Goal: Transaction & Acquisition: Purchase product/service

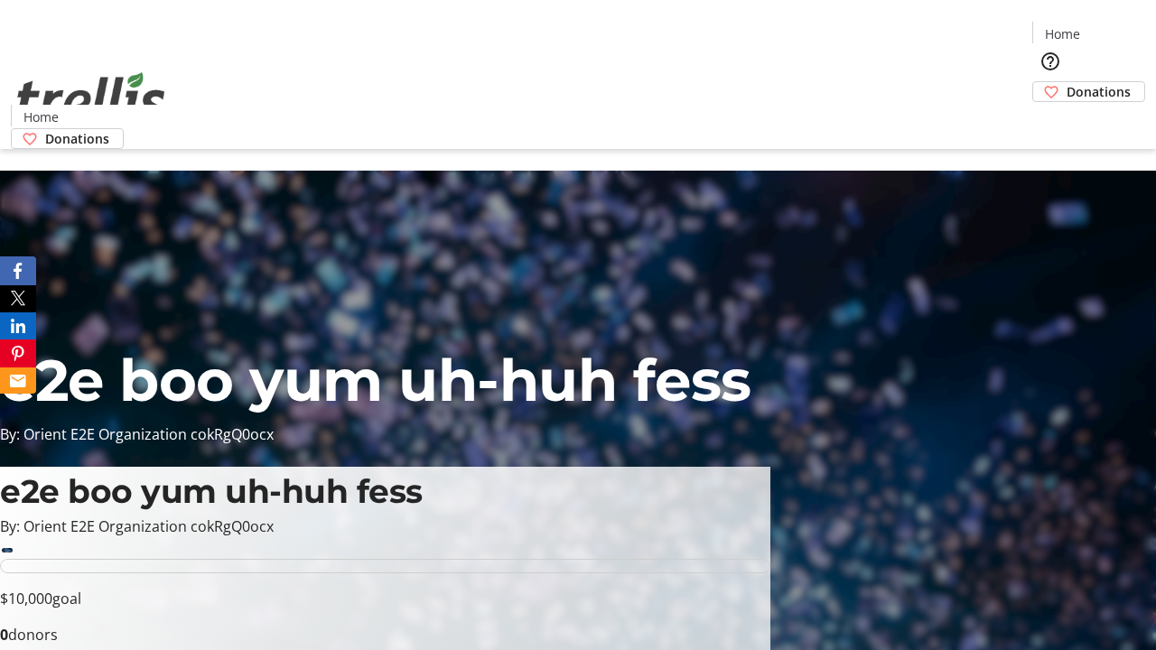
click at [1067, 82] on span "Donations" at bounding box center [1099, 91] width 64 height 19
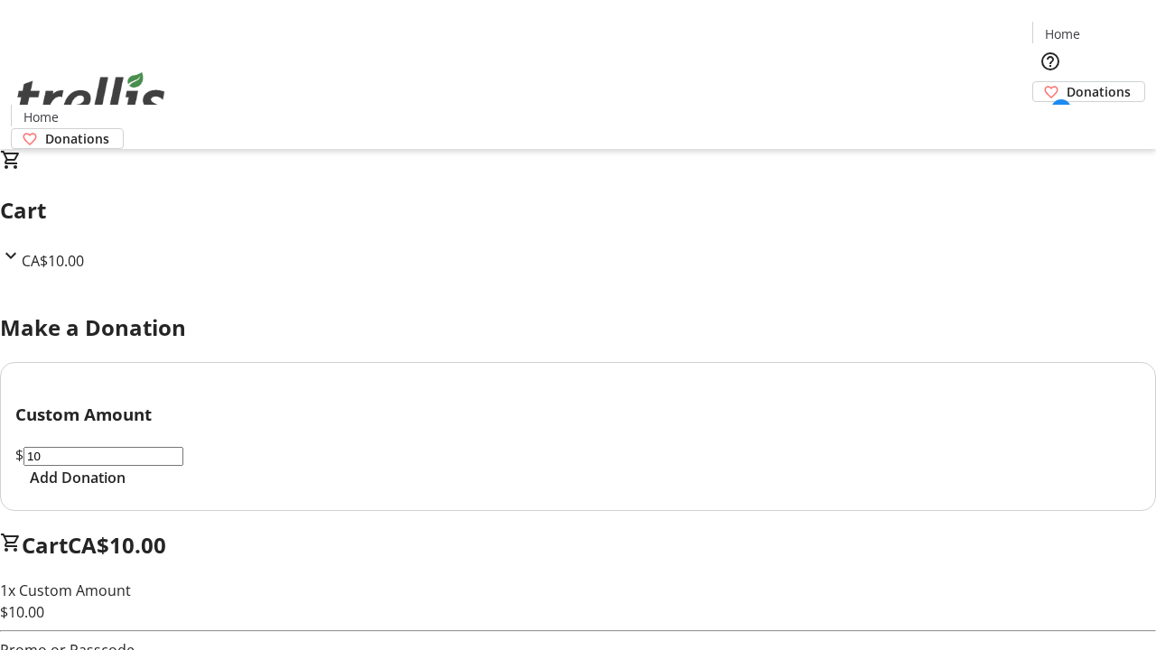
select select "CA"
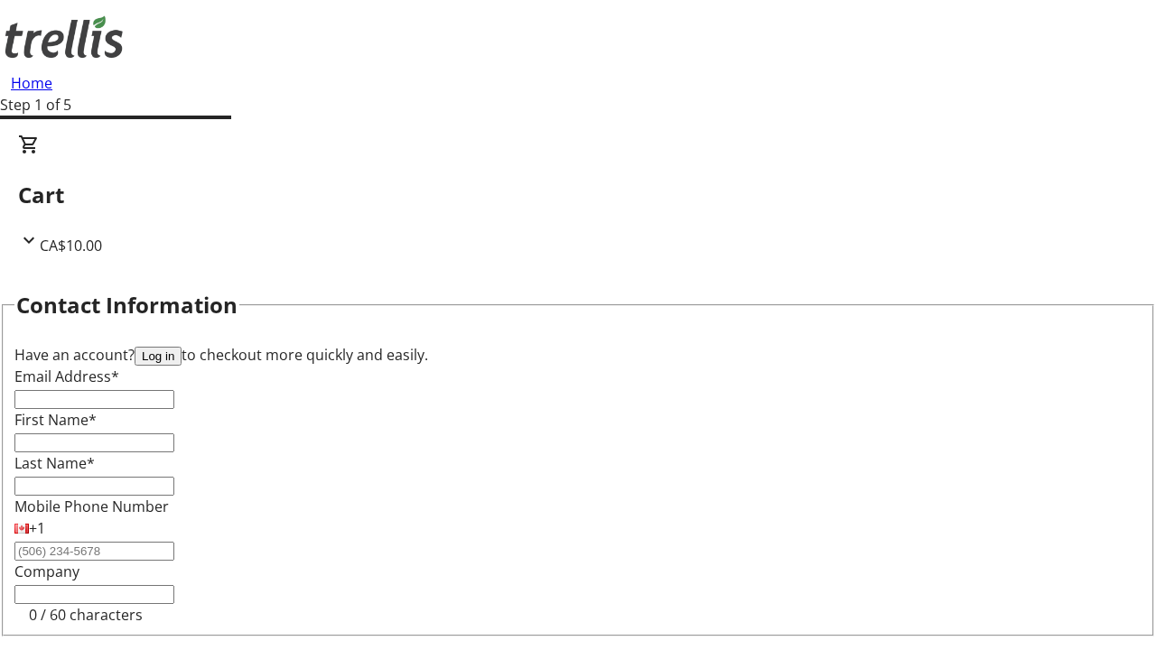
click at [182, 347] on button "Log in" at bounding box center [158, 356] width 47 height 19
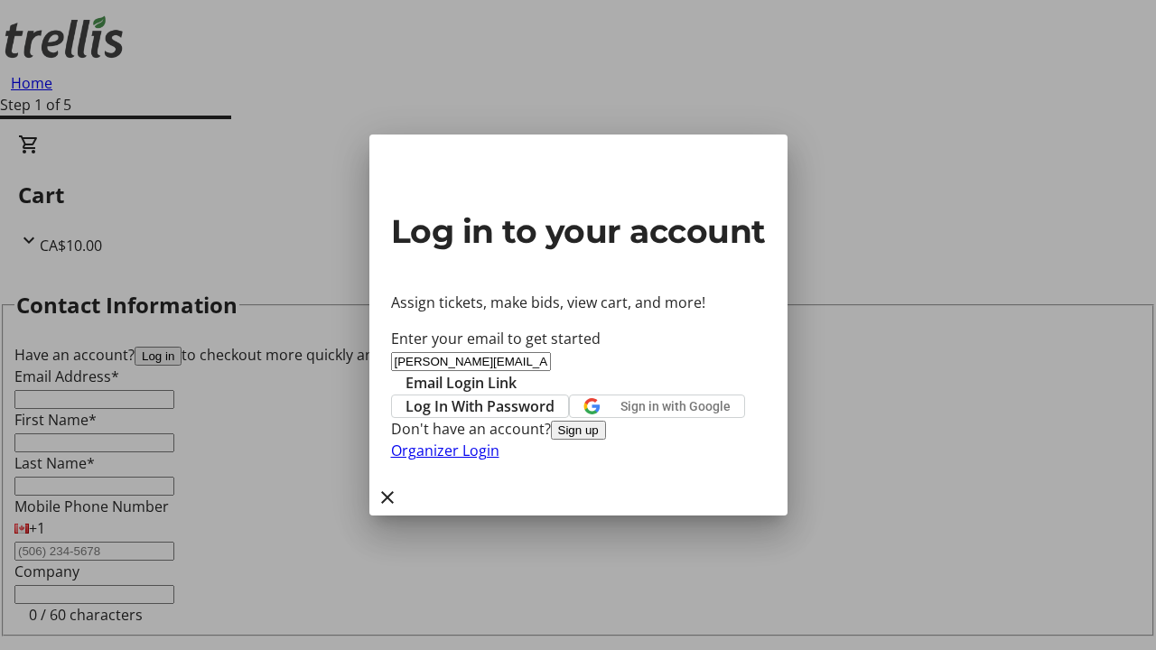
type input "[PERSON_NAME][EMAIL_ADDRESS][DOMAIN_NAME]"
click at [517, 372] on span "Email Login Link" at bounding box center [461, 383] width 111 height 22
